Goal: Complete application form: Complete application form

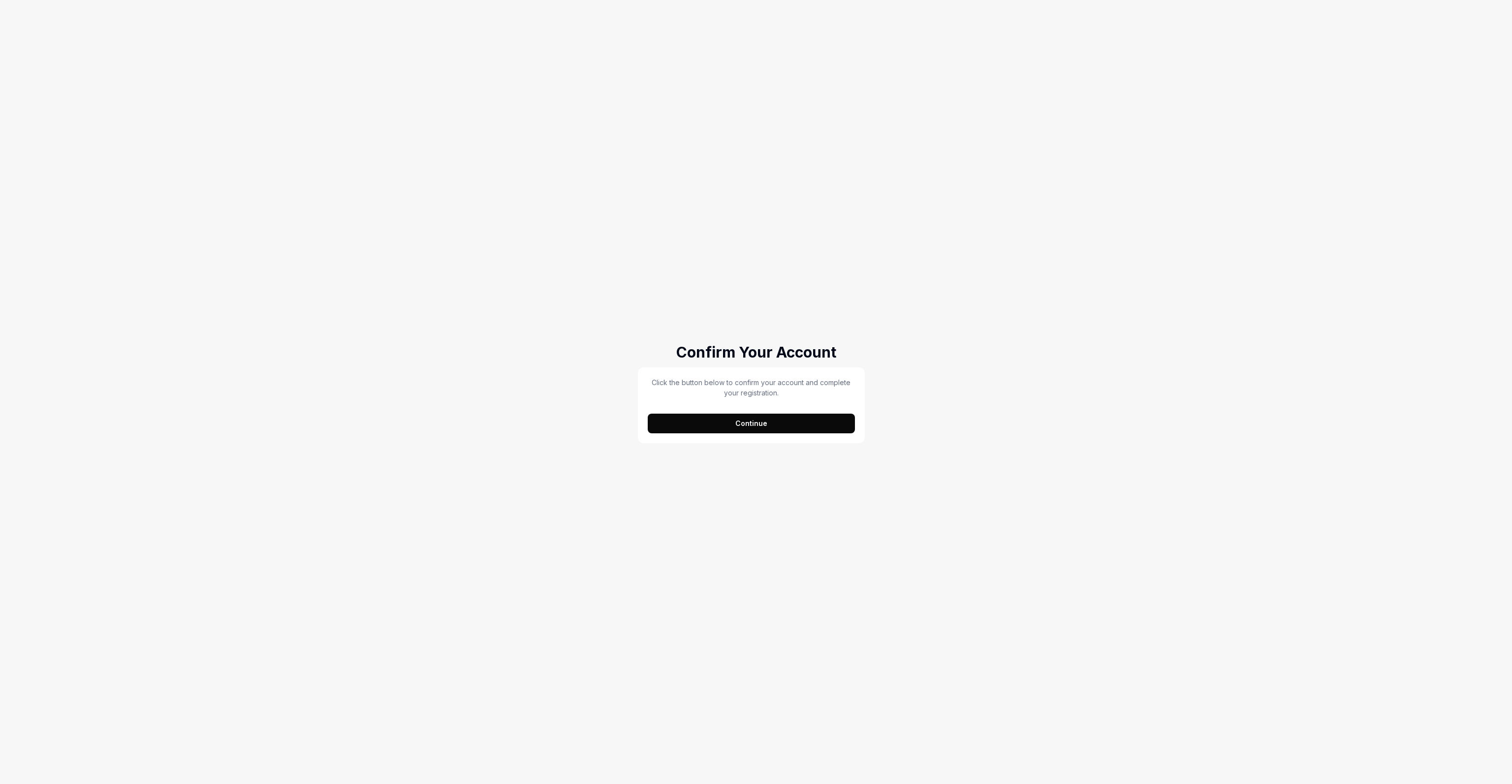
click at [774, 428] on button "Continue" at bounding box center [751, 423] width 207 height 20
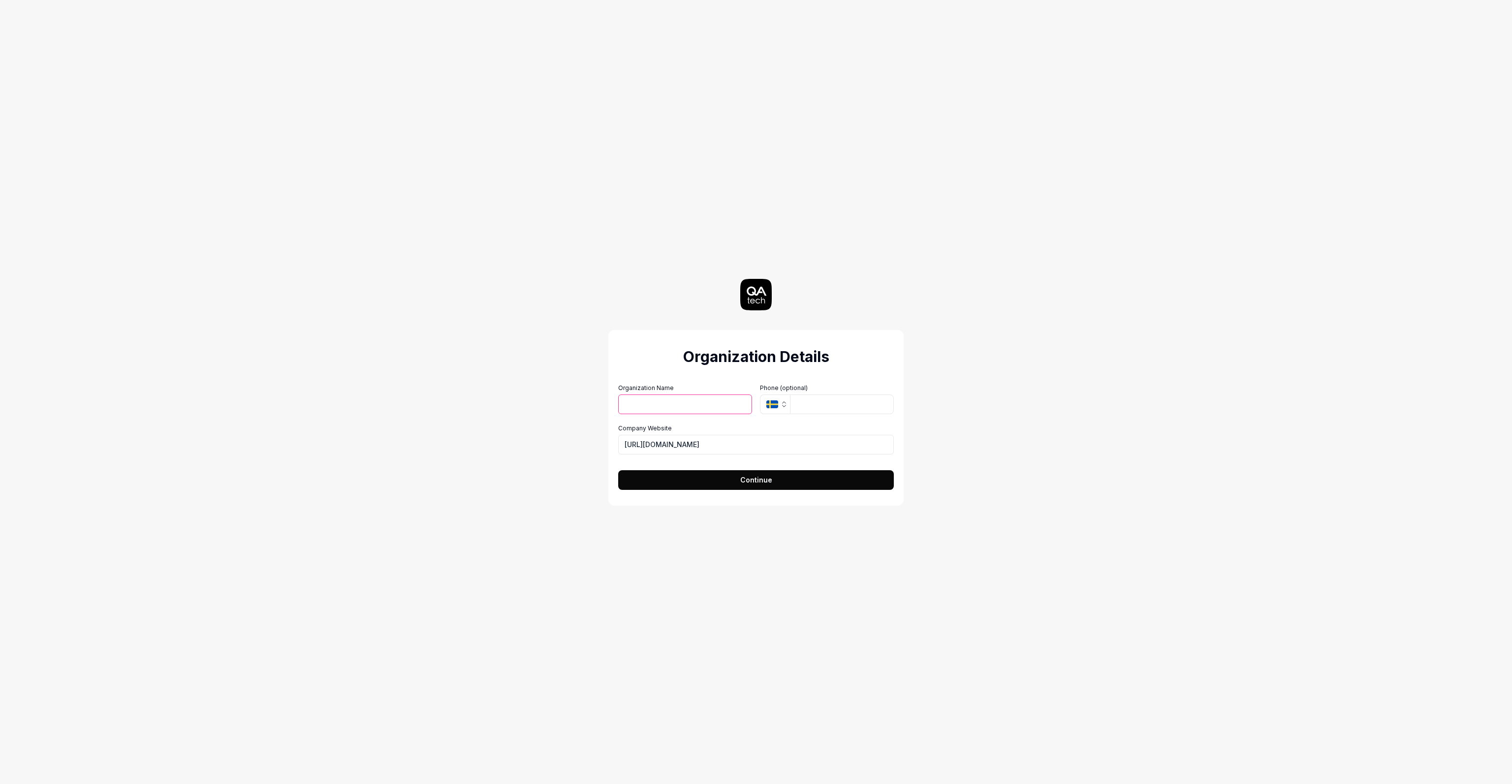
click at [673, 405] on input "Organization Name" at bounding box center [685, 405] width 134 height 20
type input "Alertive"
click at [771, 398] on button "SE" at bounding box center [775, 405] width 30 height 20
type input "u"
click at [815, 494] on span "[GEOGRAPHIC_DATA]" at bounding box center [827, 499] width 90 height 10
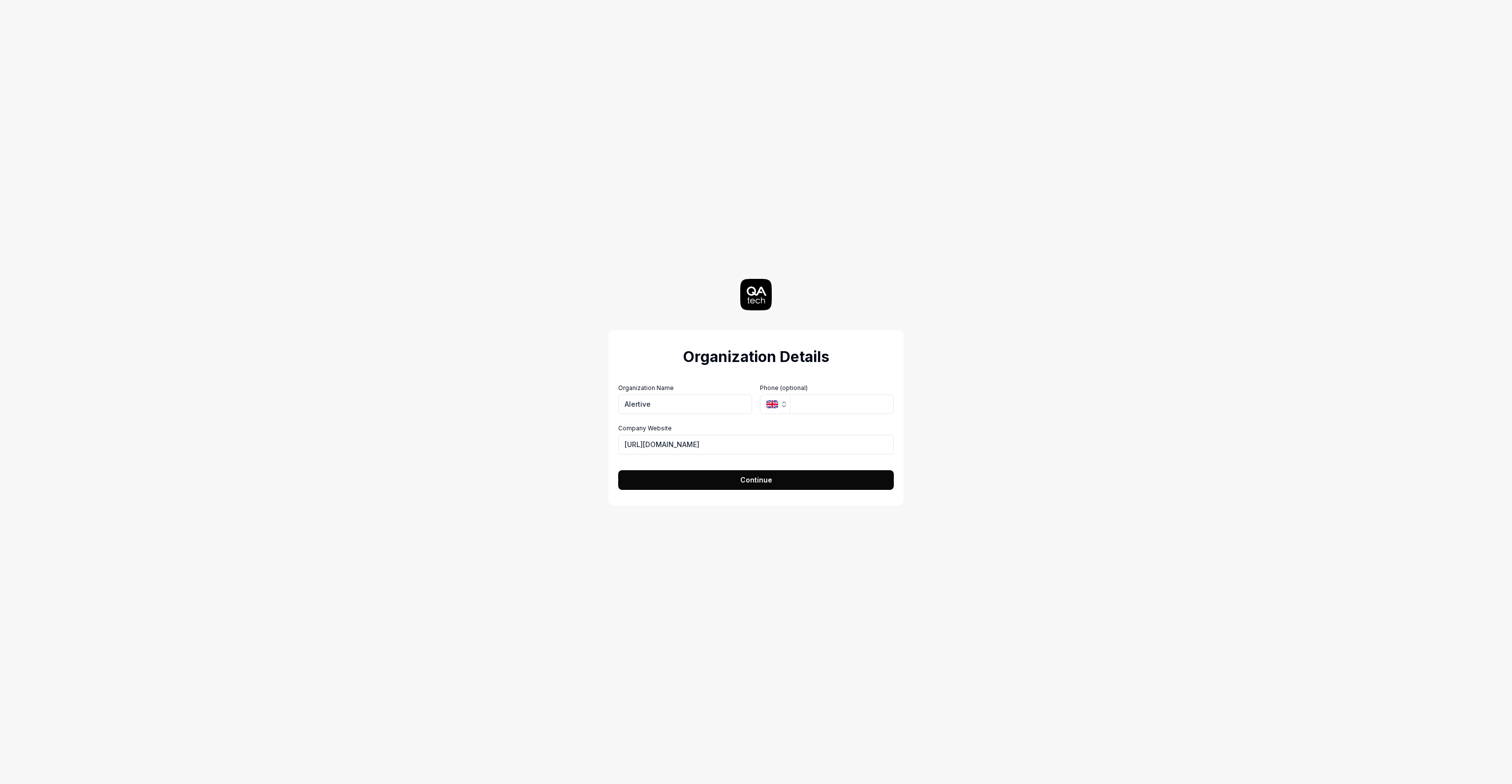
click at [875, 357] on h2 "Organization Details" at bounding box center [756, 357] width 275 height 22
click at [767, 486] on button "Continue" at bounding box center [756, 480] width 275 height 20
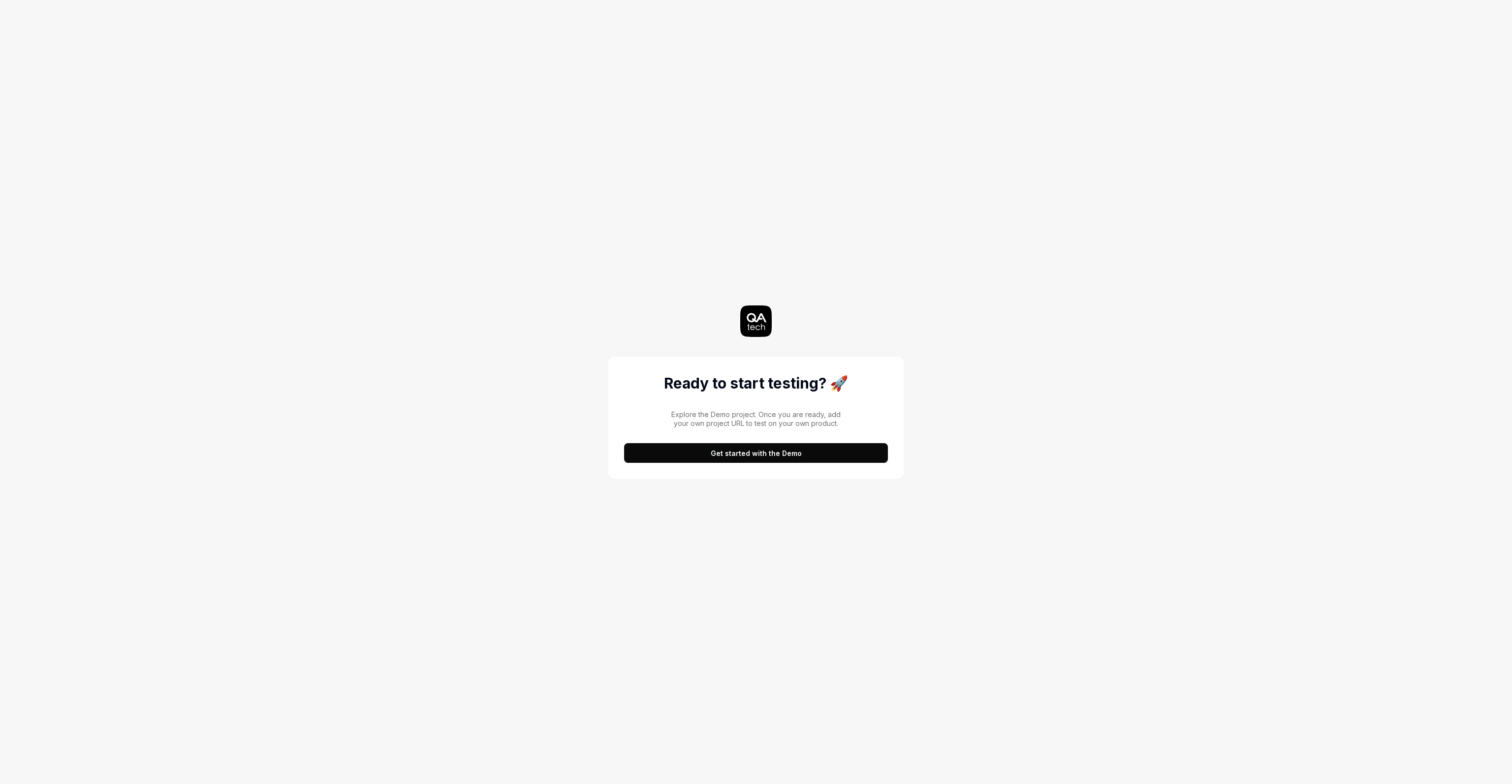
click at [762, 449] on button "Get started with the Demo" at bounding box center [756, 453] width 264 height 20
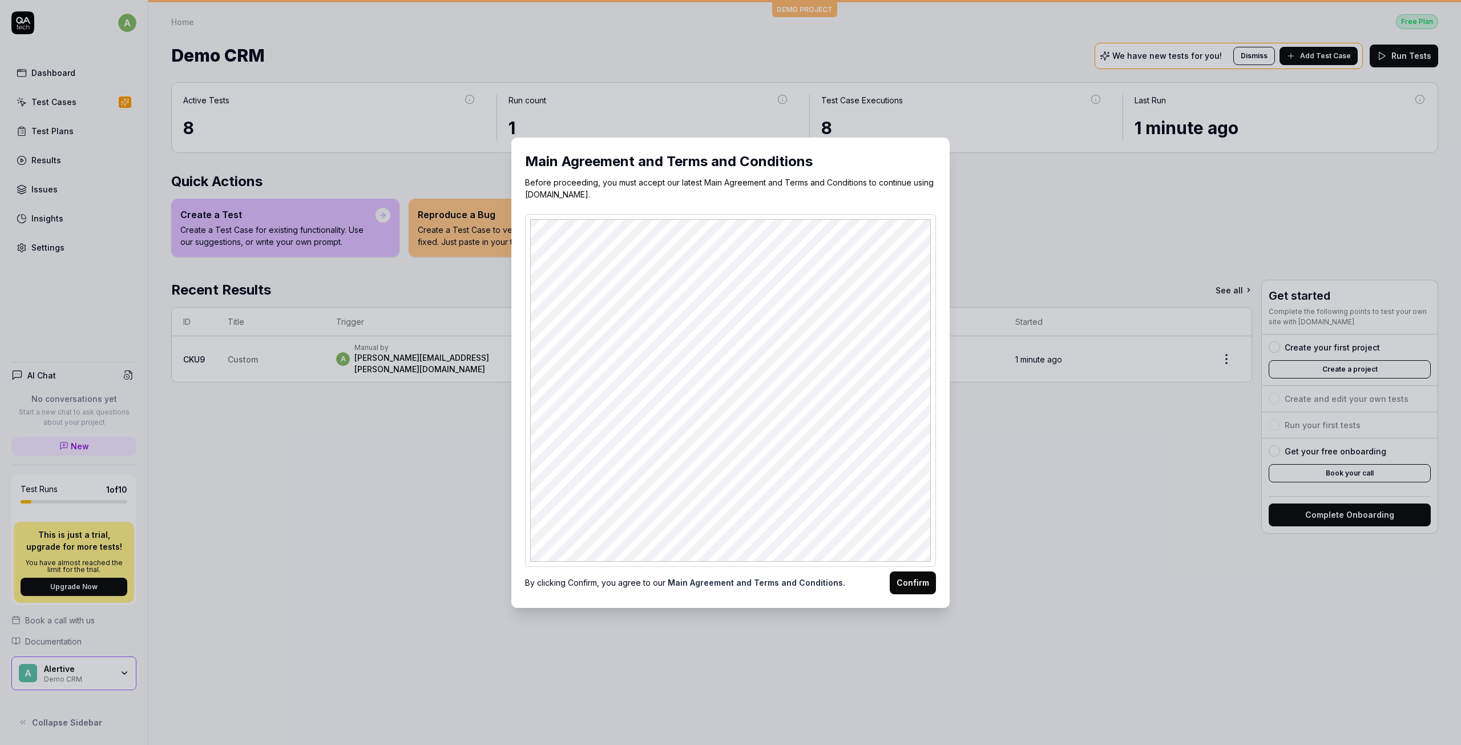
click at [993, 219] on div "​ Main Agreement and Terms and Conditions Before proceeding, you must accept ou…" at bounding box center [730, 372] width 1461 height 745
drag, startPoint x: 979, startPoint y: 220, endPoint x: 888, endPoint y: 195, distance: 94.7
click at [964, 211] on div "​ Main Agreement and Terms and Conditions Before proceeding, you must accept ou…" at bounding box center [730, 372] width 1461 height 745
click at [802, 170] on h2 "Main Agreement and Terms and Conditions" at bounding box center [730, 161] width 411 height 21
drag, startPoint x: 685, startPoint y: 157, endPoint x: 624, endPoint y: 165, distance: 60.9
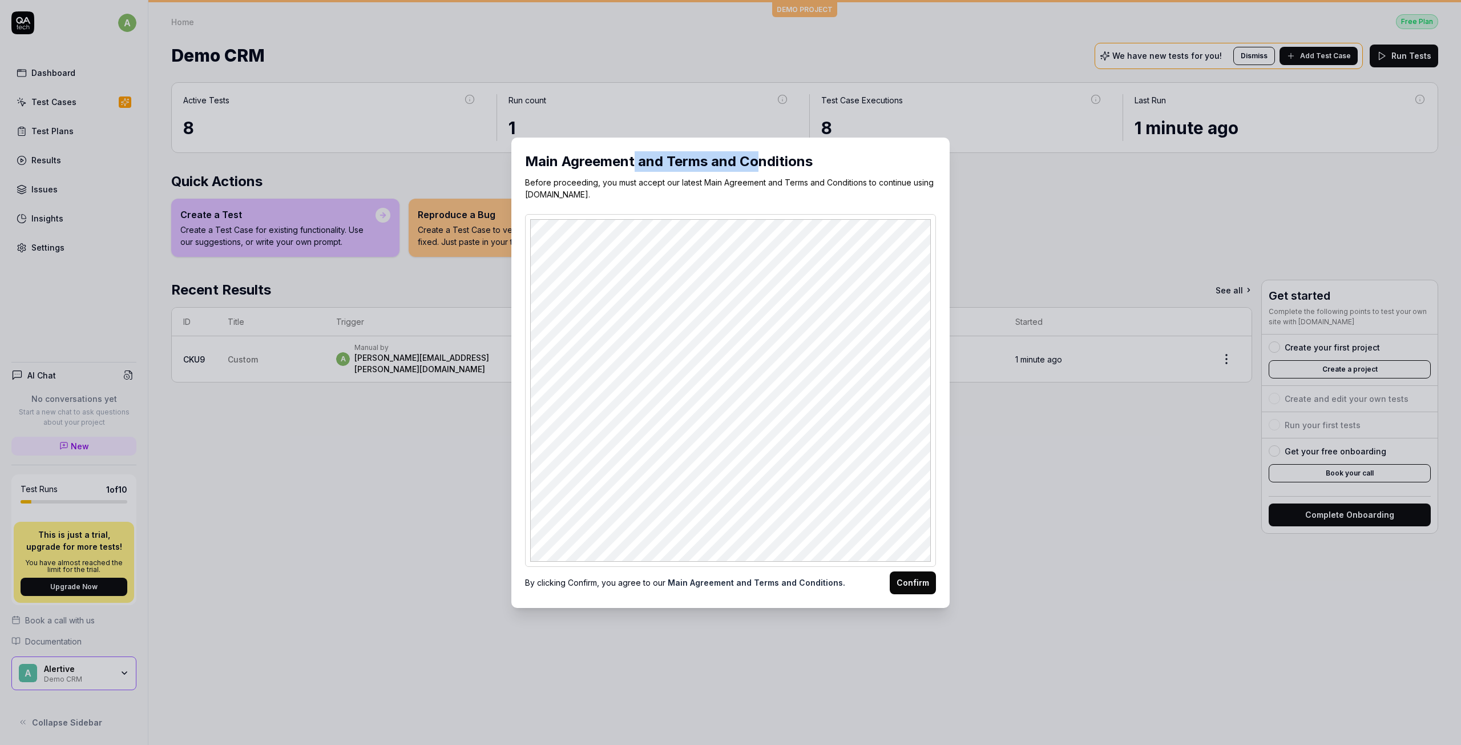
click at [626, 165] on h2 "Main Agreement and Terms and Conditions" at bounding box center [730, 161] width 411 height 21
drag, startPoint x: 608, startPoint y: 160, endPoint x: 872, endPoint y: 160, distance: 264.2
click at [783, 154] on h2 "Main Agreement and Terms and Conditions" at bounding box center [730, 161] width 411 height 21
click at [906, 152] on h2 "Main Agreement and Terms and Conditions" at bounding box center [730, 161] width 411 height 21
click at [936, 143] on div "Main Agreement and Terms and Conditions Before proceeding, you must accept our …" at bounding box center [730, 372] width 438 height 470
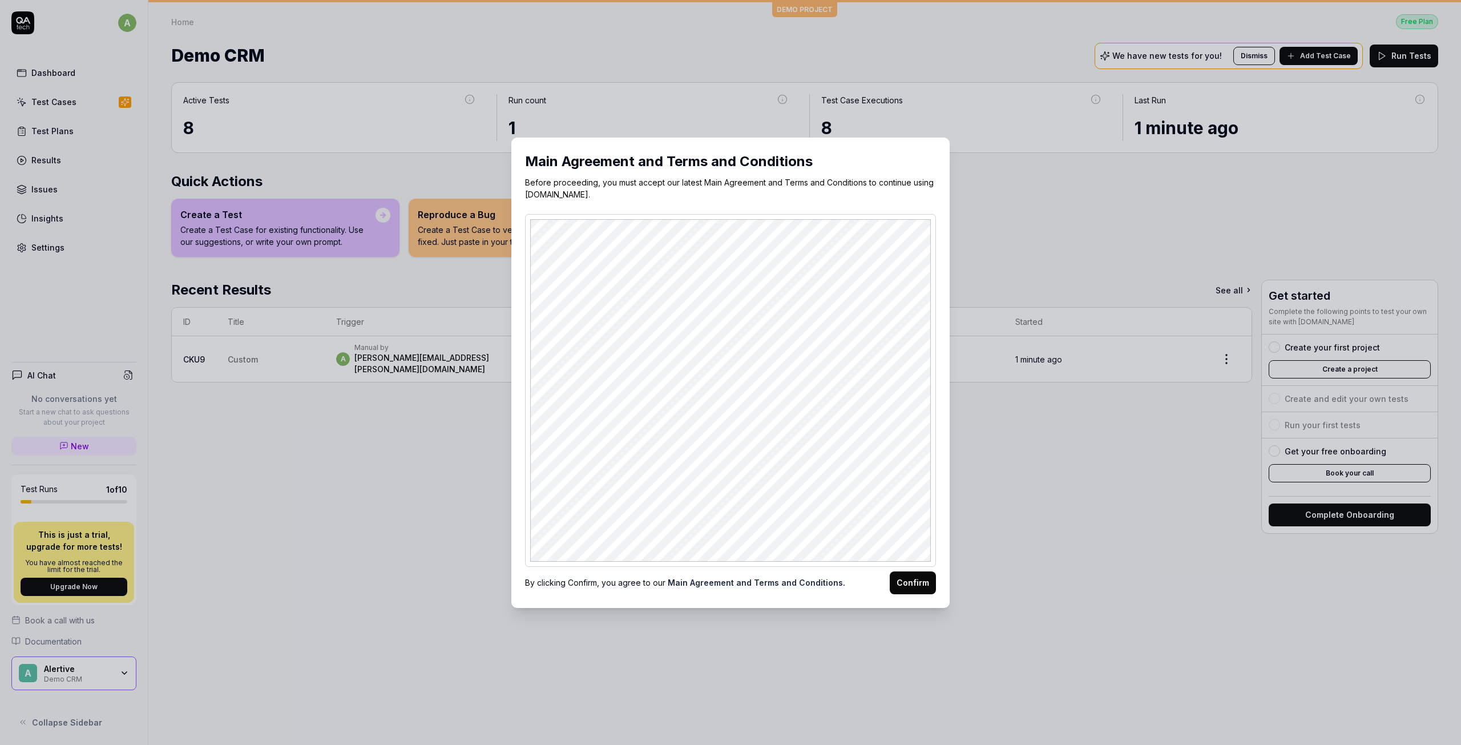
click at [520, 243] on div "Main Agreement and Terms and Conditions Before proceeding, you must accept our …" at bounding box center [730, 372] width 438 height 470
drag, startPoint x: 895, startPoint y: 160, endPoint x: 897, endPoint y: 171, distance: 11.8
click at [895, 161] on h2 "Main Agreement and Terms and Conditions" at bounding box center [730, 161] width 411 height 21
click at [1002, 189] on div "​ Main Agreement and Terms and Conditions Before proceeding, you must accept ou…" at bounding box center [730, 372] width 1461 height 745
drag, startPoint x: 879, startPoint y: 172, endPoint x: 746, endPoint y: 118, distance: 142.8
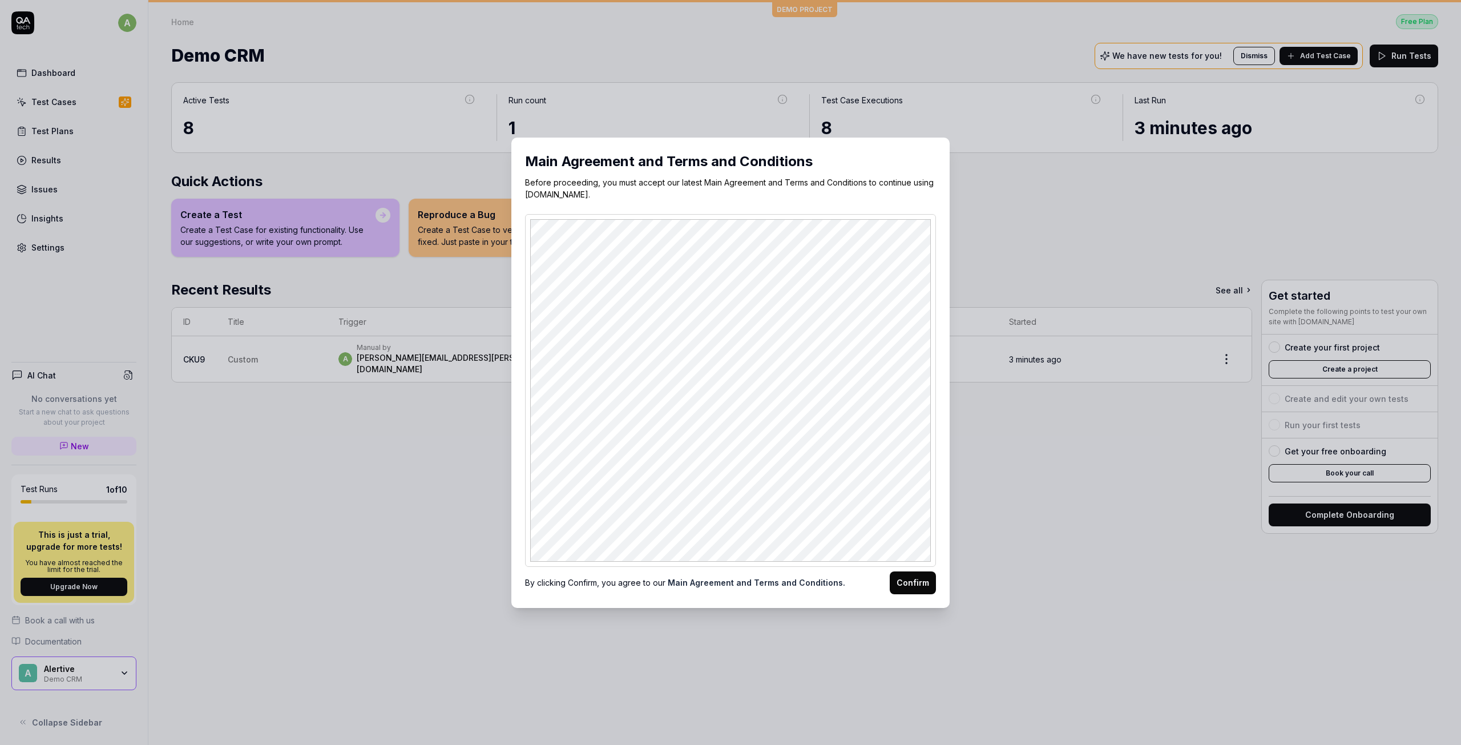
click at [1001, 274] on div "​ Main Agreement and Terms and Conditions Before proceeding, you must accept ou…" at bounding box center [730, 372] width 1461 height 745
